Goal: Communication & Community: Answer question/provide support

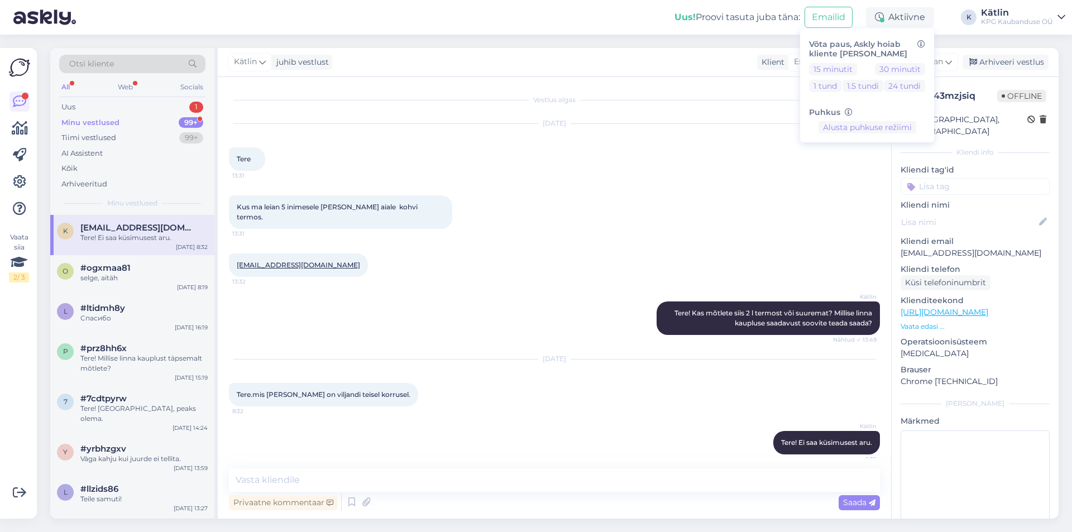
click at [92, 116] on div "Minu vestlused 99+" at bounding box center [132, 123] width 146 height 16
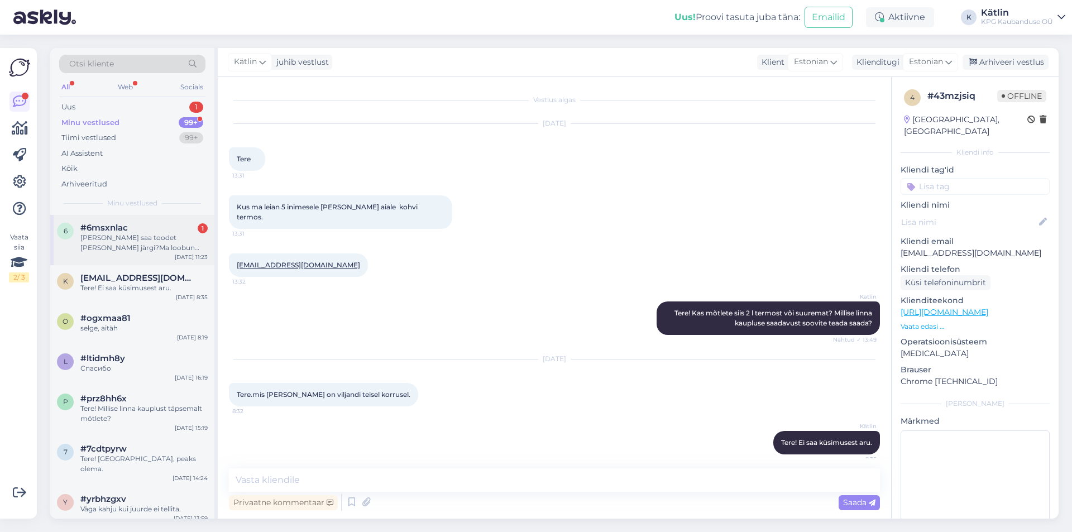
click at [118, 243] on div "[PERSON_NAME] saa toodet [PERSON_NAME] järgi?Ma loobun ostust, sest ei tea [PER…" at bounding box center [143, 243] width 127 height 20
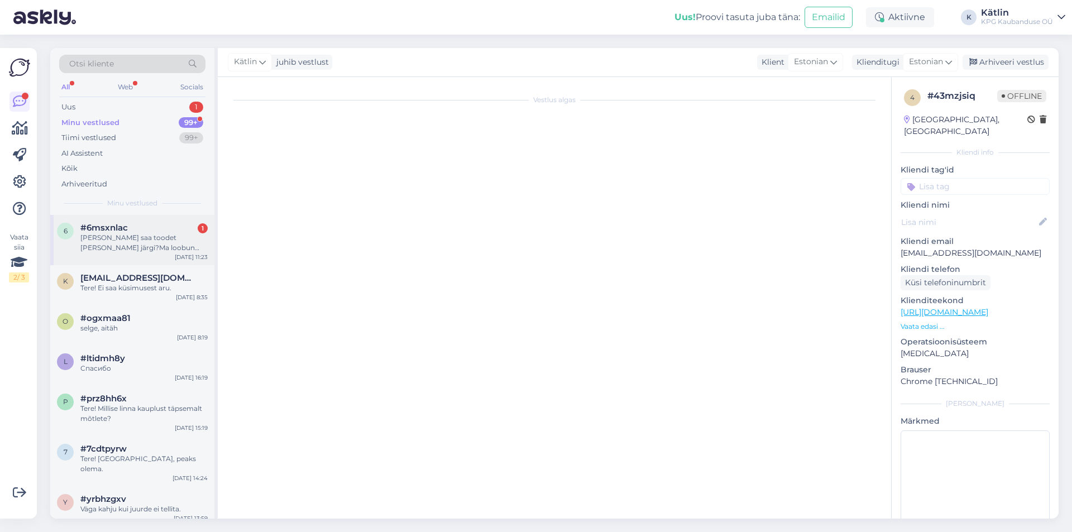
scroll to position [521, 0]
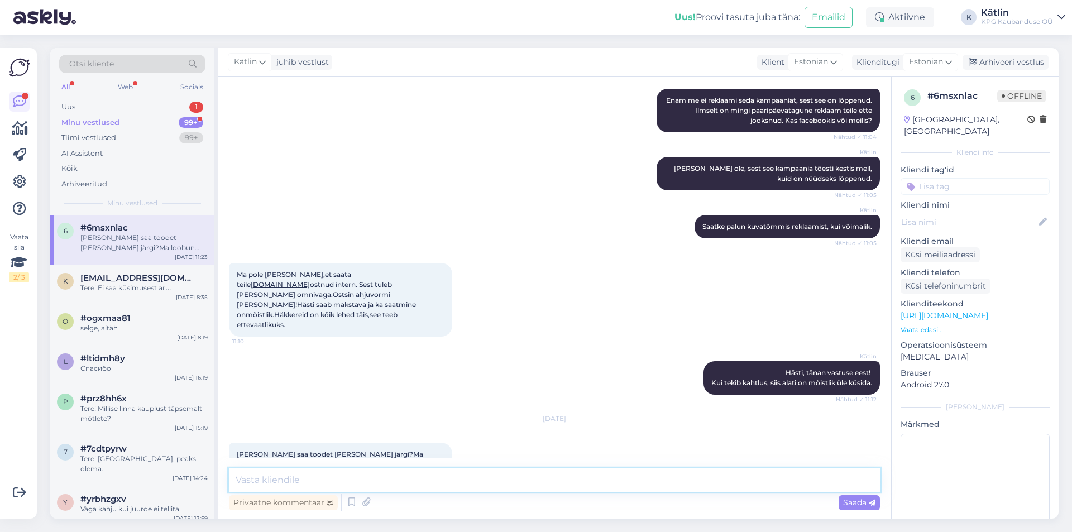
click at [301, 484] on textarea at bounding box center [554, 479] width 651 height 23
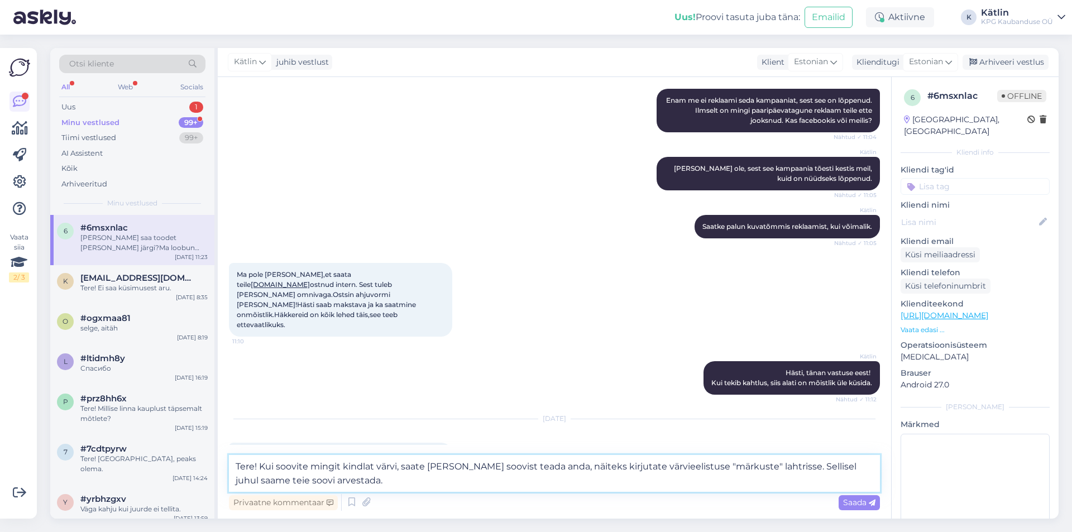
click at [260, 463] on textarea "Tere! Kui soovite mingit kindlat värvi, saate [PERSON_NAME] soovist teada anda,…" at bounding box center [554, 473] width 651 height 37
click at [530, 478] on textarea "Tere! Kui soovite mingit kindlat värvi, saate [PERSON_NAME] soovist teada anda,…" at bounding box center [554, 466] width 651 height 51
click at [400, 465] on textarea "Tere! Kui soovite mingit kindlat värvi, saate [PERSON_NAME] soovist teada anda,…" at bounding box center [554, 466] width 651 height 51
click at [558, 471] on textarea "Tere! Kui soovite mingit kindlat värvi, võite [PERSON_NAME] soovist teada anda,…" at bounding box center [554, 466] width 651 height 51
click at [530, 465] on textarea "Tere! Kui soovite mingit kindlat värvi, võite [PERSON_NAME] soovist teada anda,…" at bounding box center [554, 466] width 651 height 51
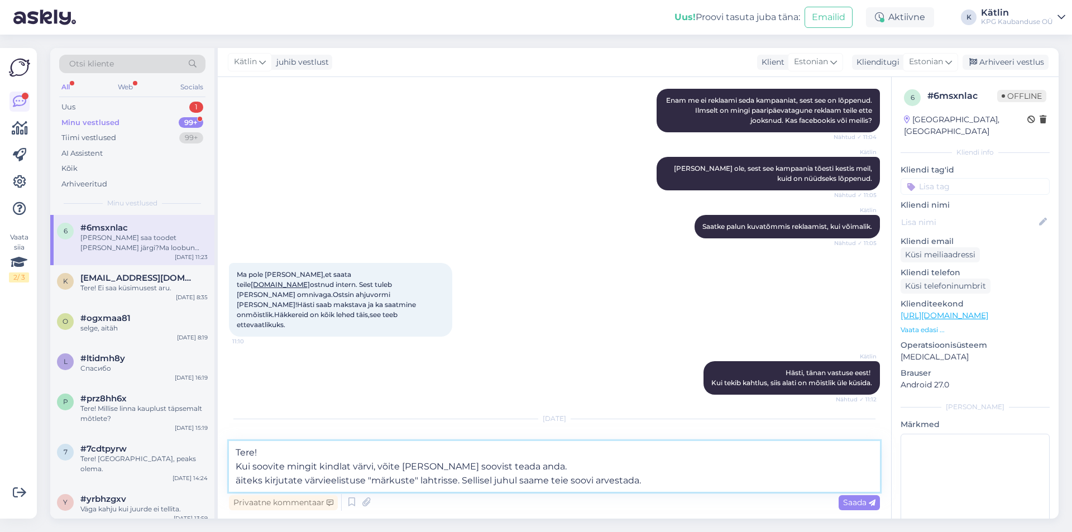
type textarea "Tere! Kui soovite mingit kindlat värvi, võite [PERSON_NAME] soovist teada anda.…"
click at [674, 481] on textarea "Tere! Kui soovite mingit kindlat värvi, võite [PERSON_NAME] soovist teada anda.…" at bounding box center [554, 466] width 651 height 51
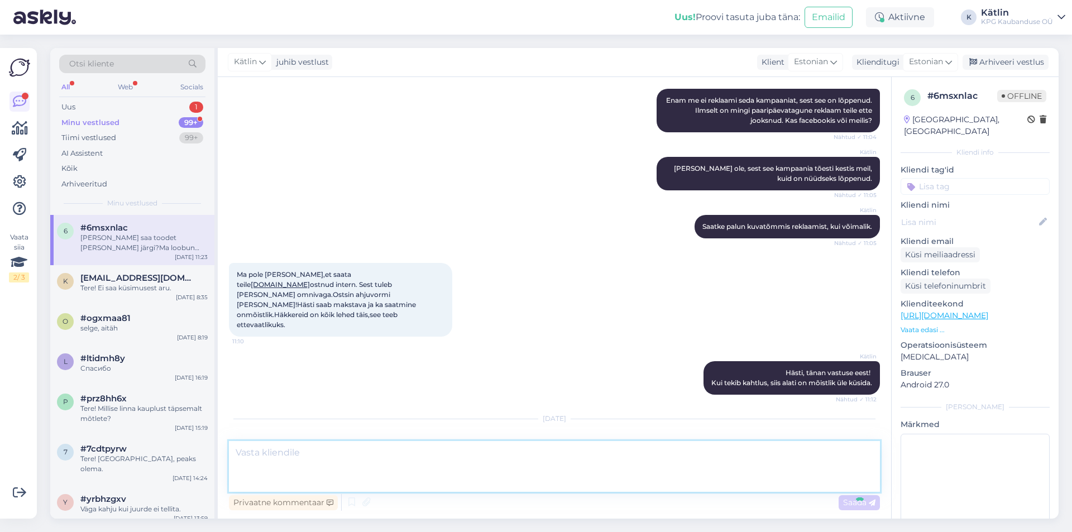
scroll to position [609, 0]
